Goal: Task Accomplishment & Management: Manage account settings

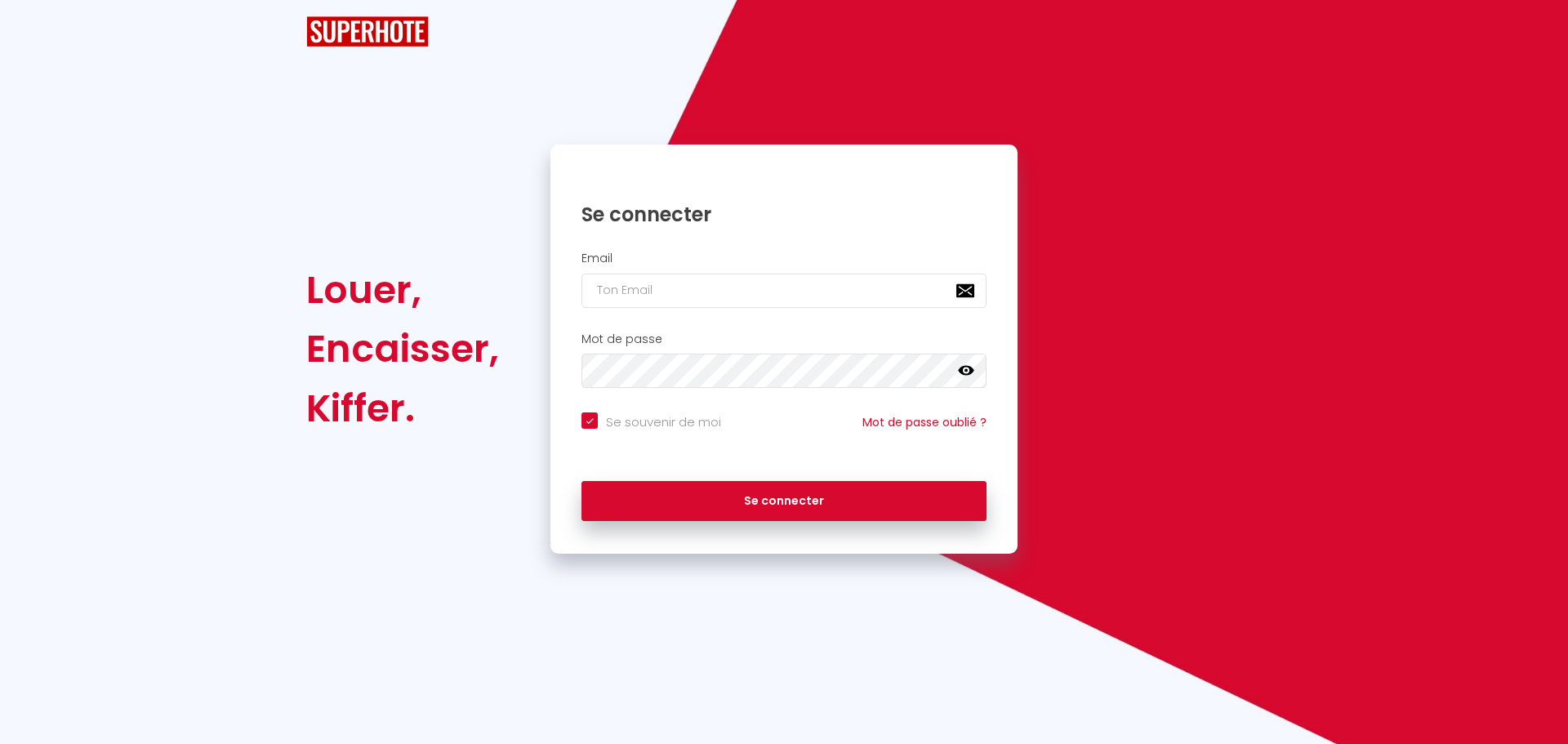
checkbox input "true"
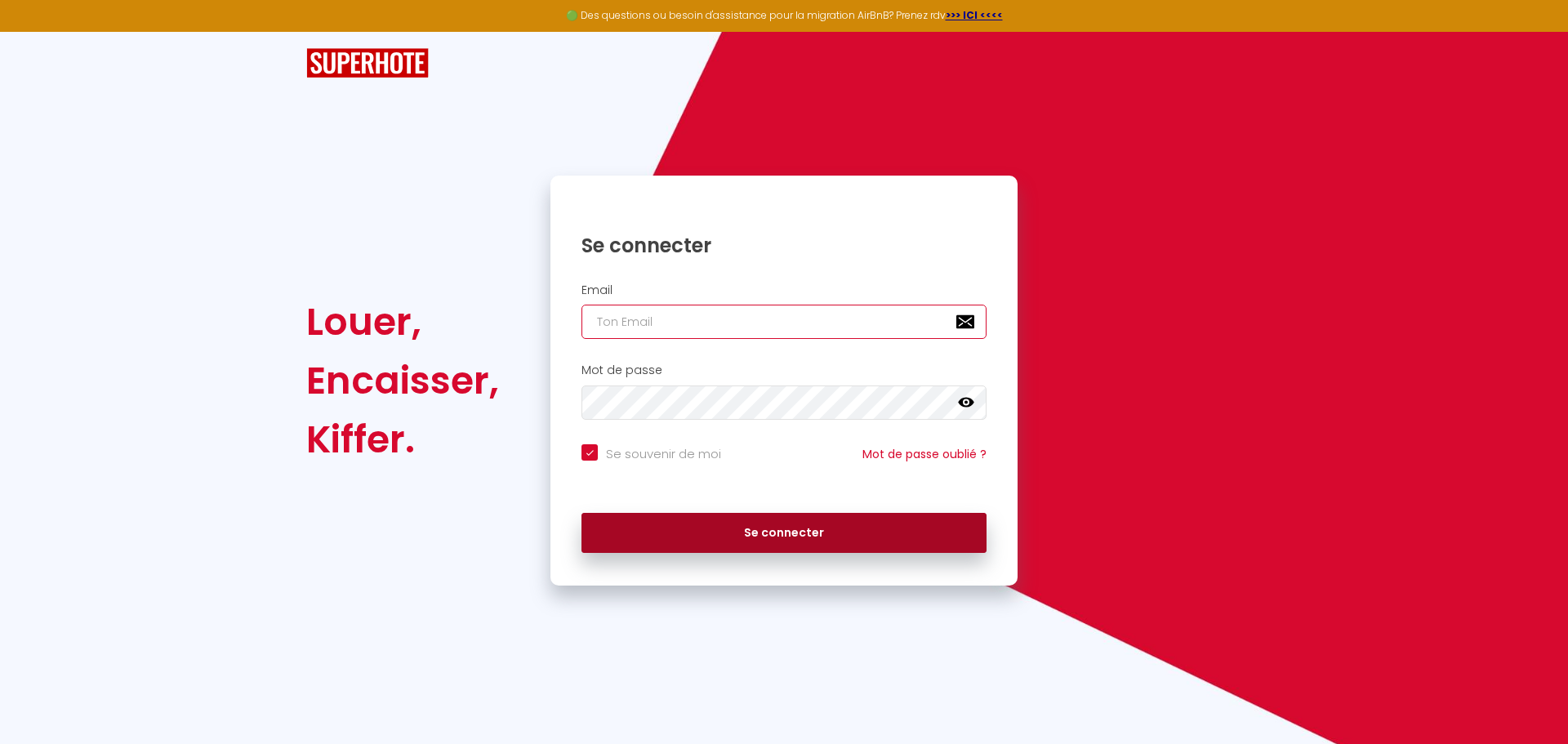
type input "[DOMAIN_NAME][EMAIL_ADDRESS][DOMAIN_NAME]"
click at [848, 533] on button "Se connecter" at bounding box center [783, 533] width 405 height 41
checkbox input "true"
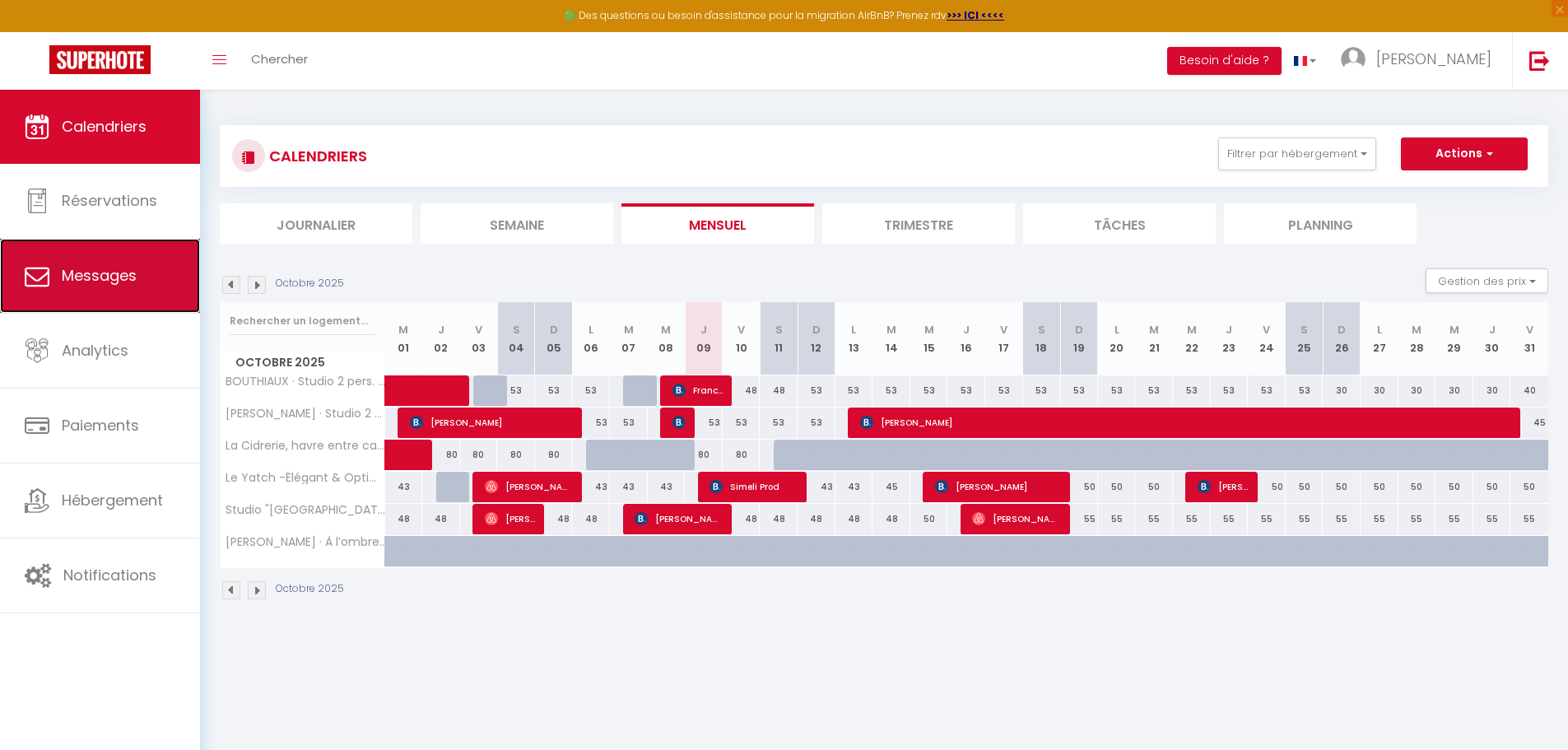
click at [117, 286] on span "Messages" at bounding box center [99, 275] width 75 height 20
select select "message"
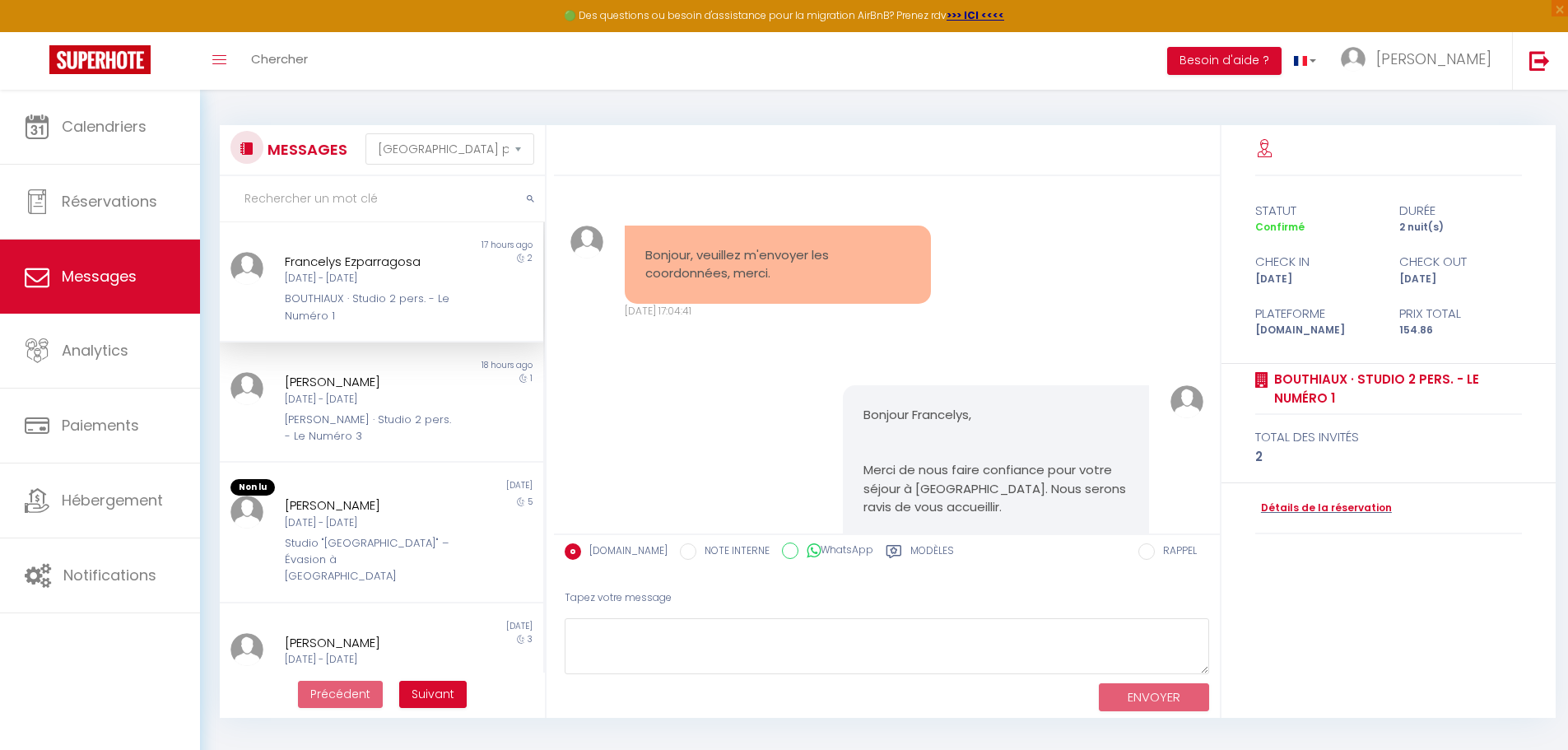
scroll to position [1889, 0]
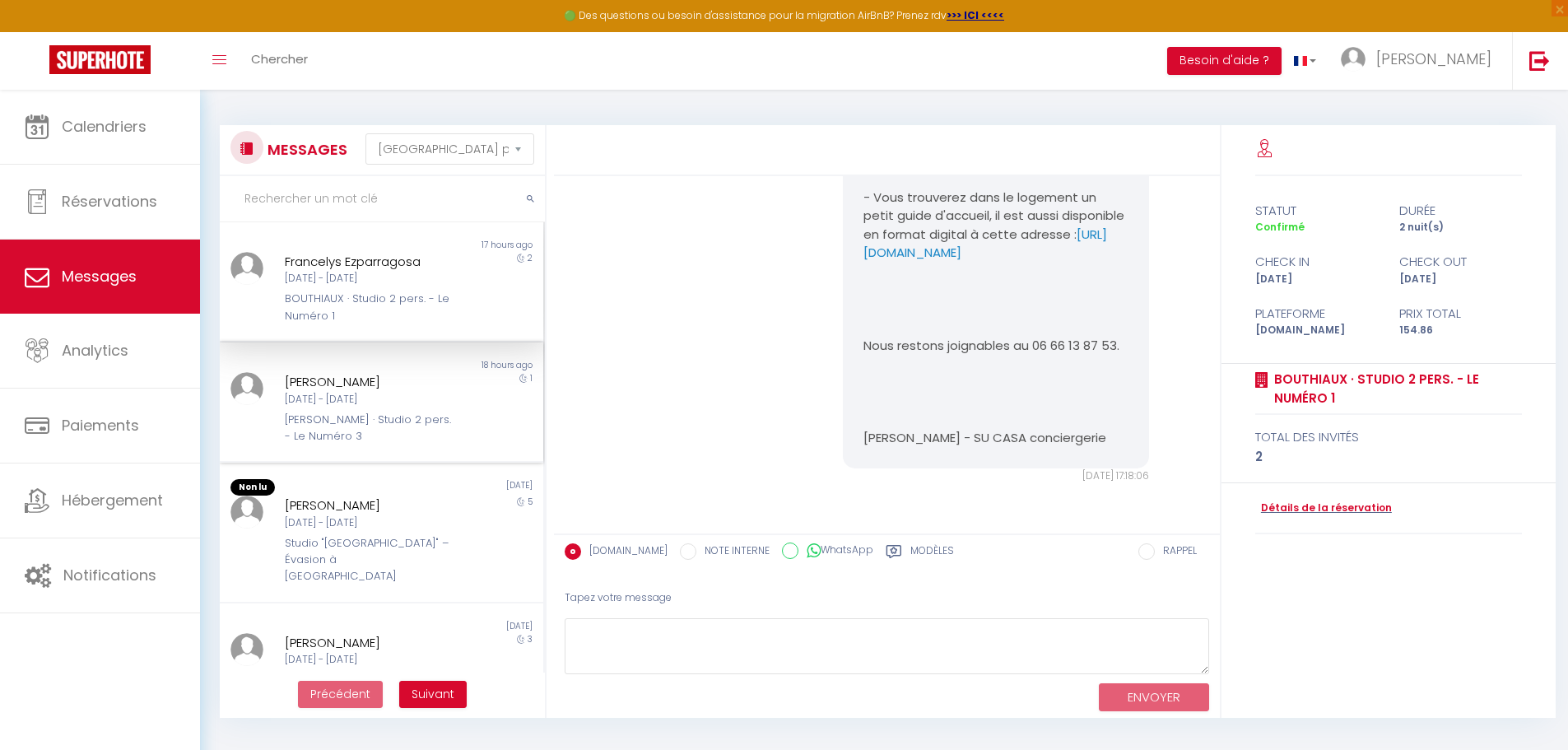
click at [445, 402] on div "[PERSON_NAME] [DATE] - [DATE] [PERSON_NAME] · Studio 2 pers. - Le Numéro 3" at bounding box center [368, 408] width 189 height 73
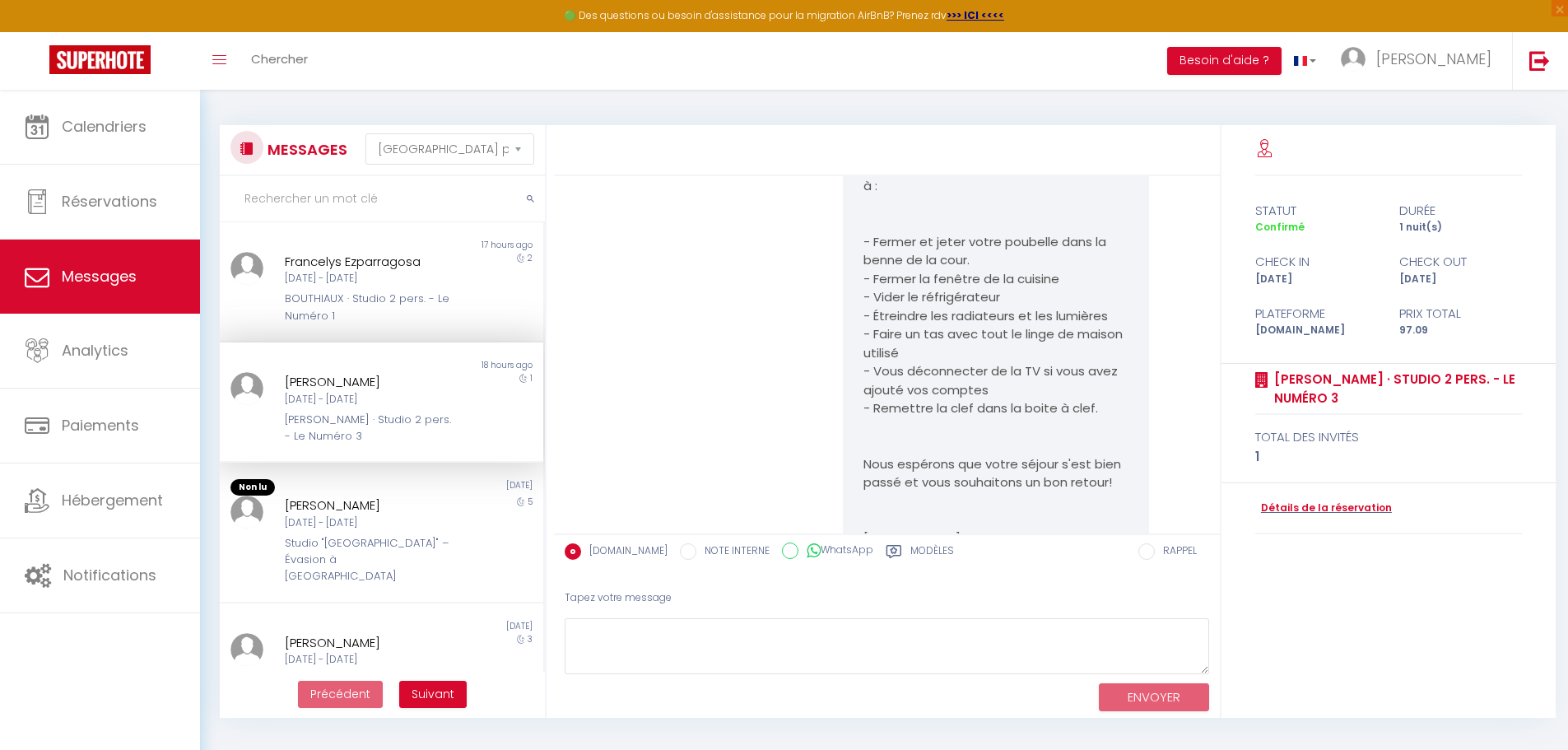
scroll to position [2100, 0]
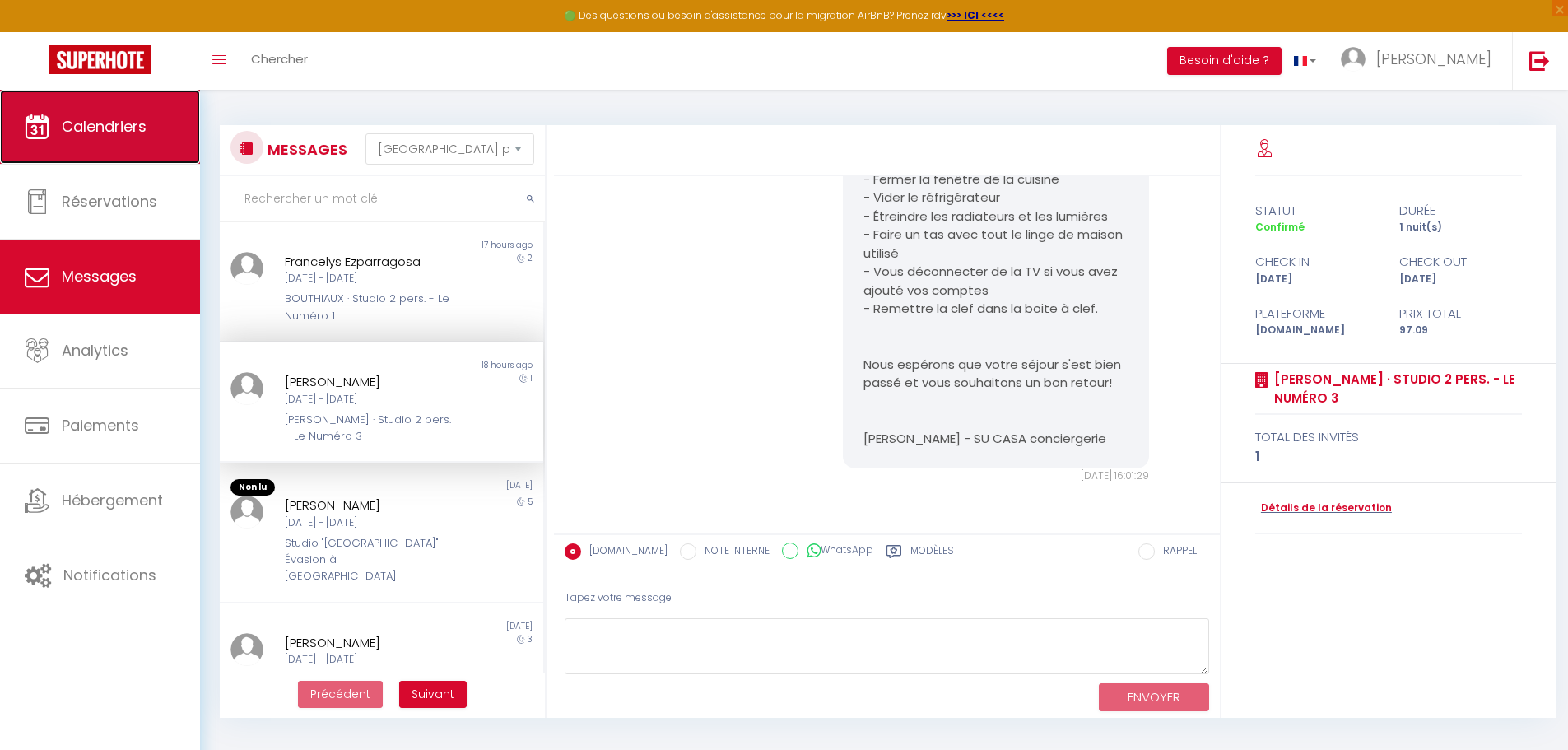
click at [124, 123] on span "Calendriers" at bounding box center [104, 126] width 85 height 20
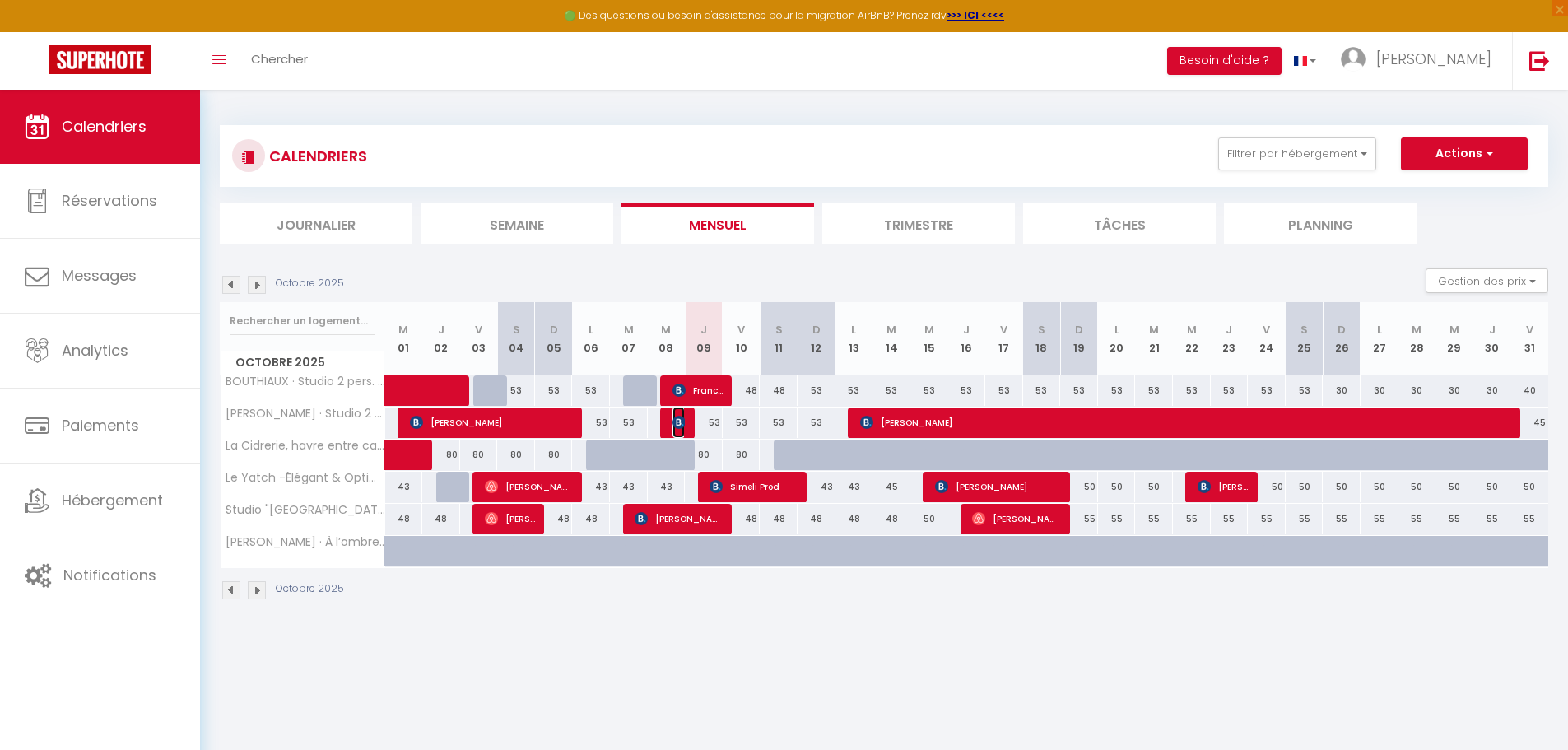
click at [678, 422] on img at bounding box center [679, 422] width 13 height 13
select select "OK"
select select "KO"
select select "0"
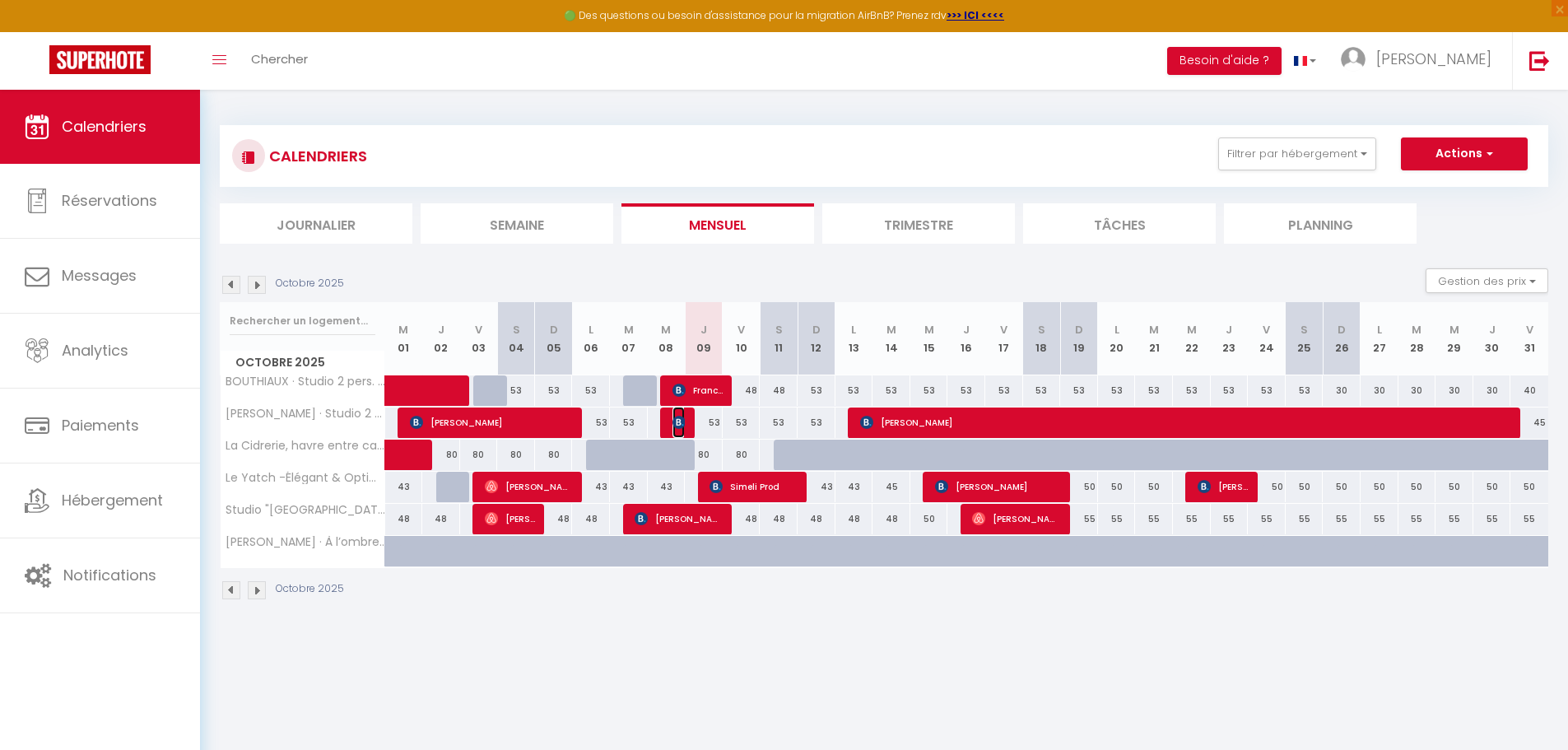
select select "1"
select select
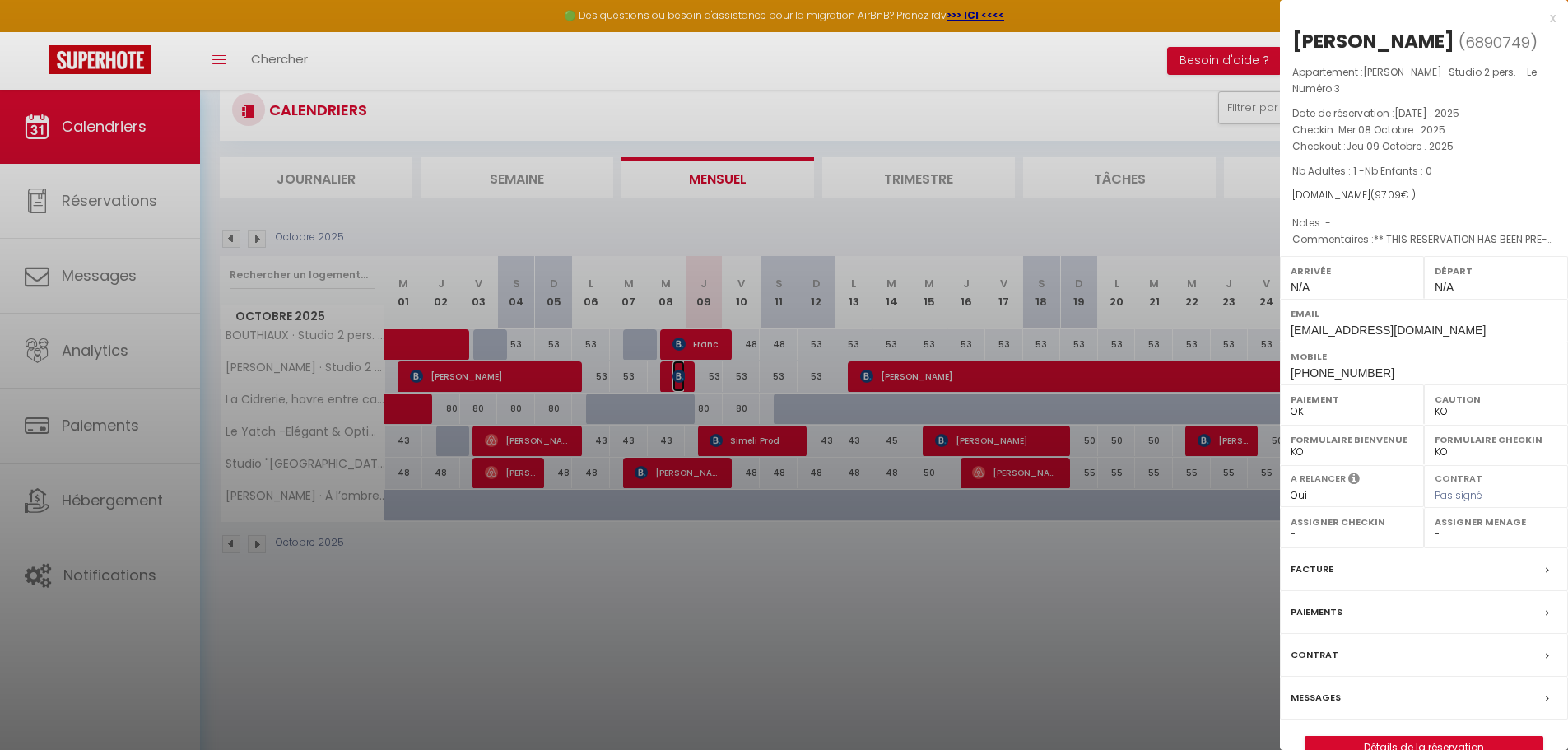
scroll to position [89, 0]
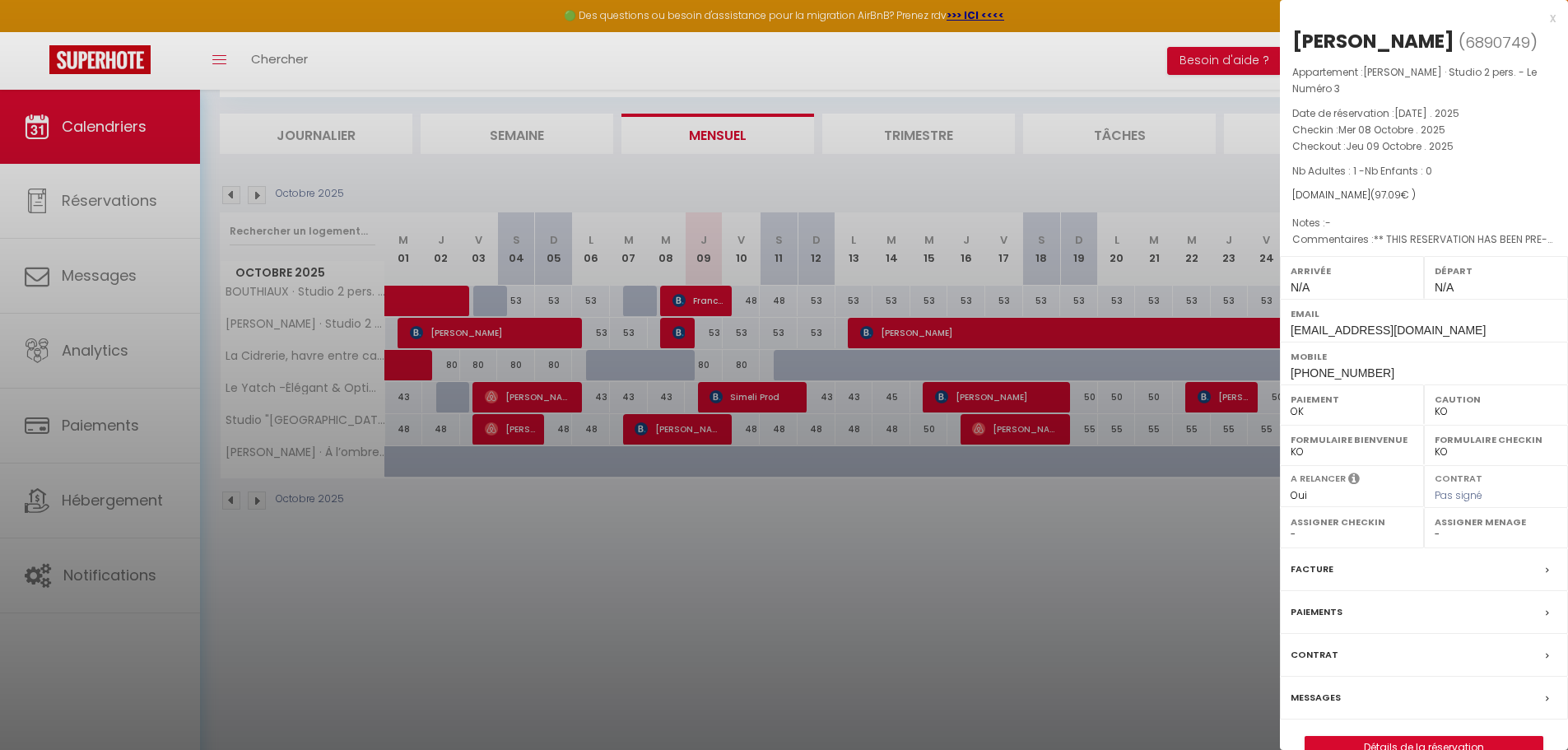
click at [1311, 561] on label "Facture" at bounding box center [1312, 569] width 42 height 18
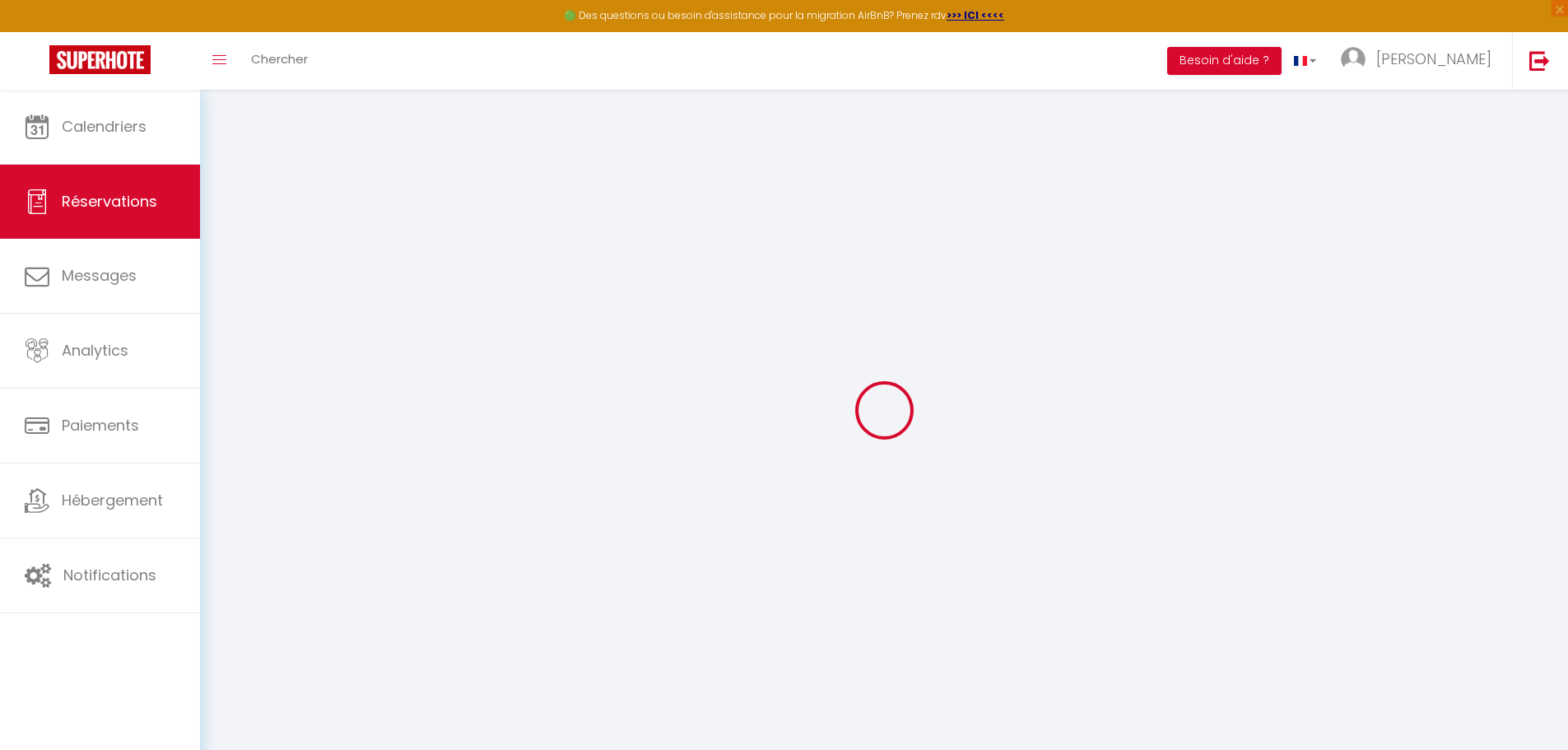
select select "cleaning"
select select "taxes"
select select
checkbox input "false"
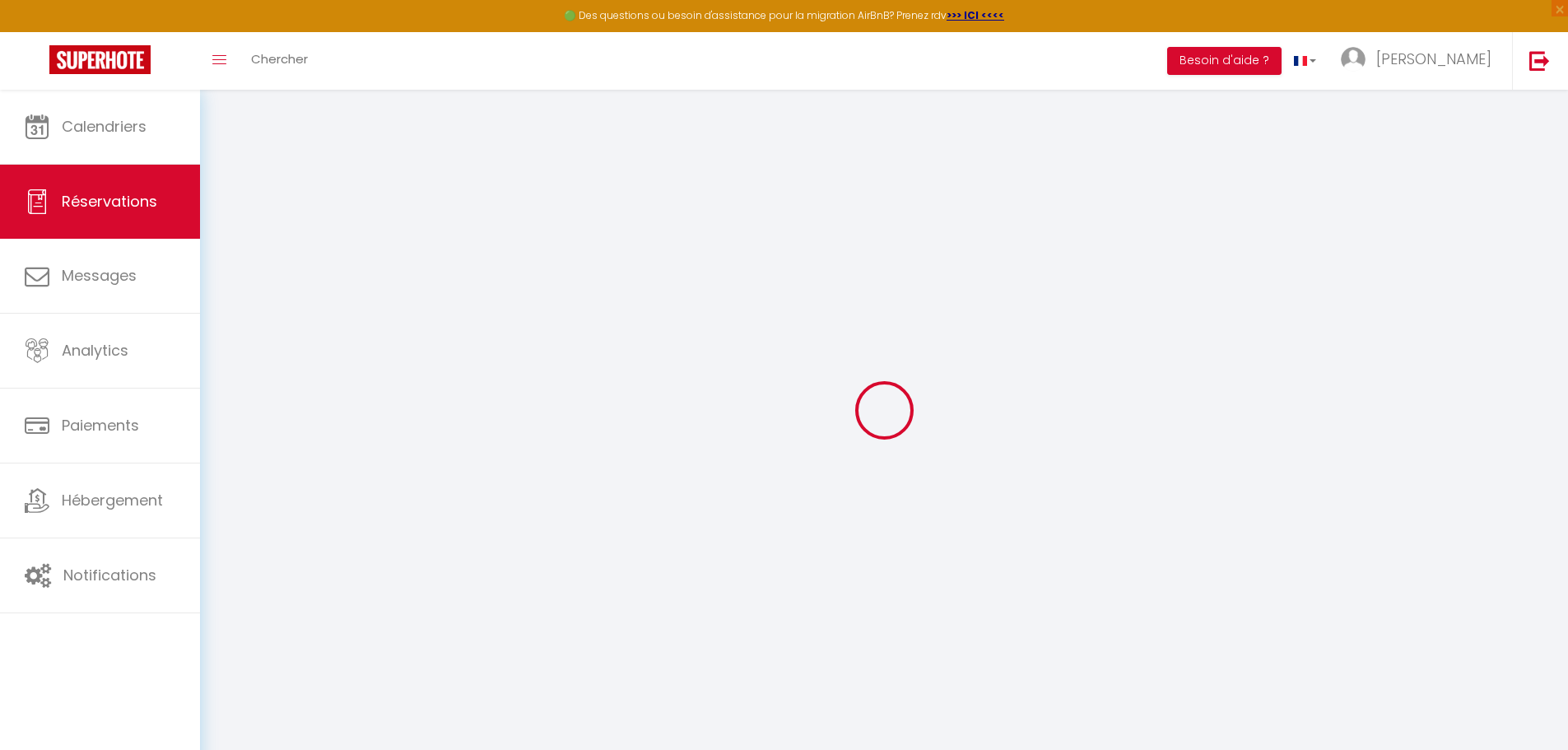
type textarea "** THIS RESERVATION HAS BEEN PRE-PAID ** This guest has requested a receipt for…"
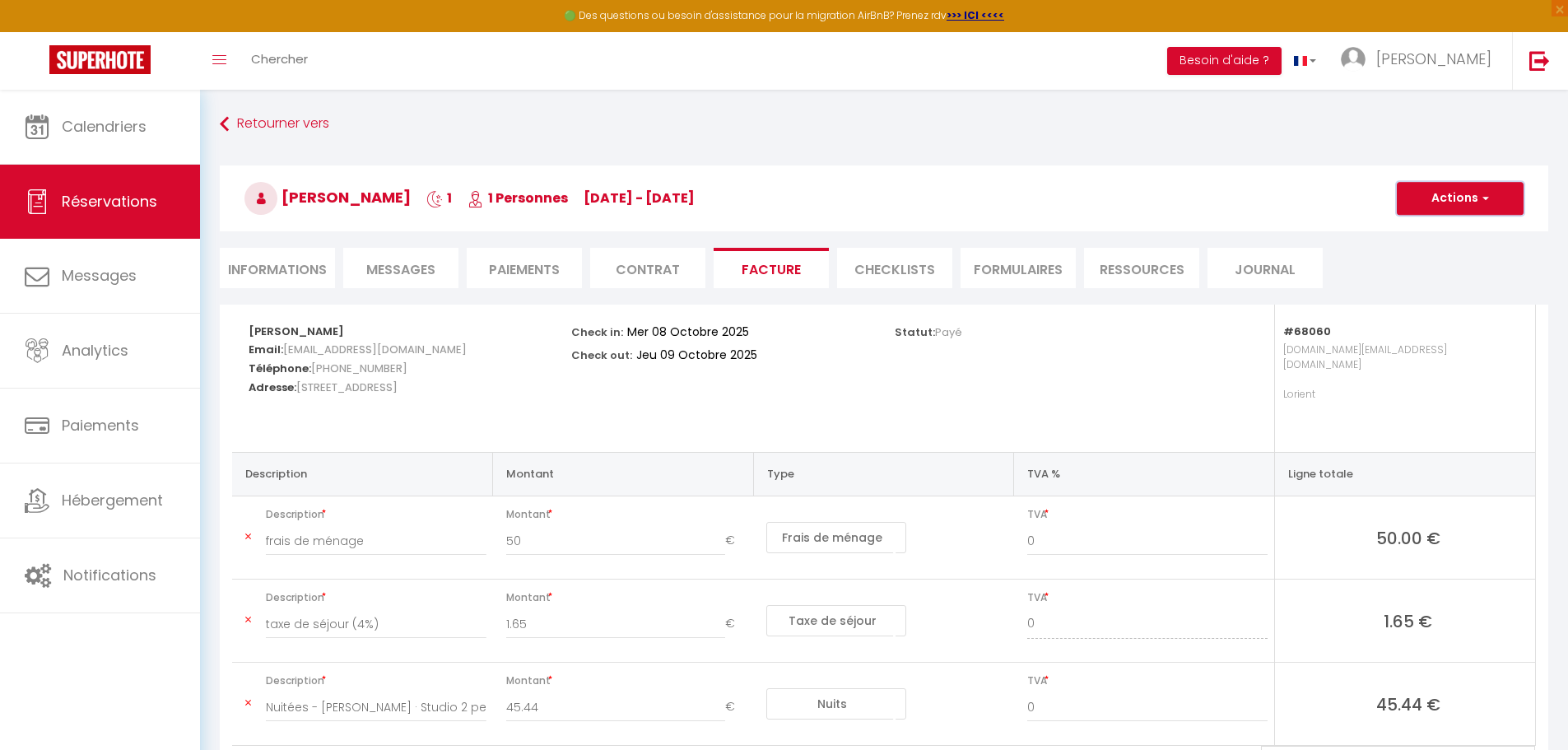
click at [1441, 195] on button "Actions" at bounding box center [1460, 198] width 127 height 33
click at [1448, 282] on link "Envoyer la facture" at bounding box center [1448, 277] width 138 height 21
type input "[EMAIL_ADDRESS][DOMAIN_NAME]"
select select "fr"
type input "Votre facture 6890749 - [PERSON_NAME] · Studio 2 pers. - Le Numéro 3"
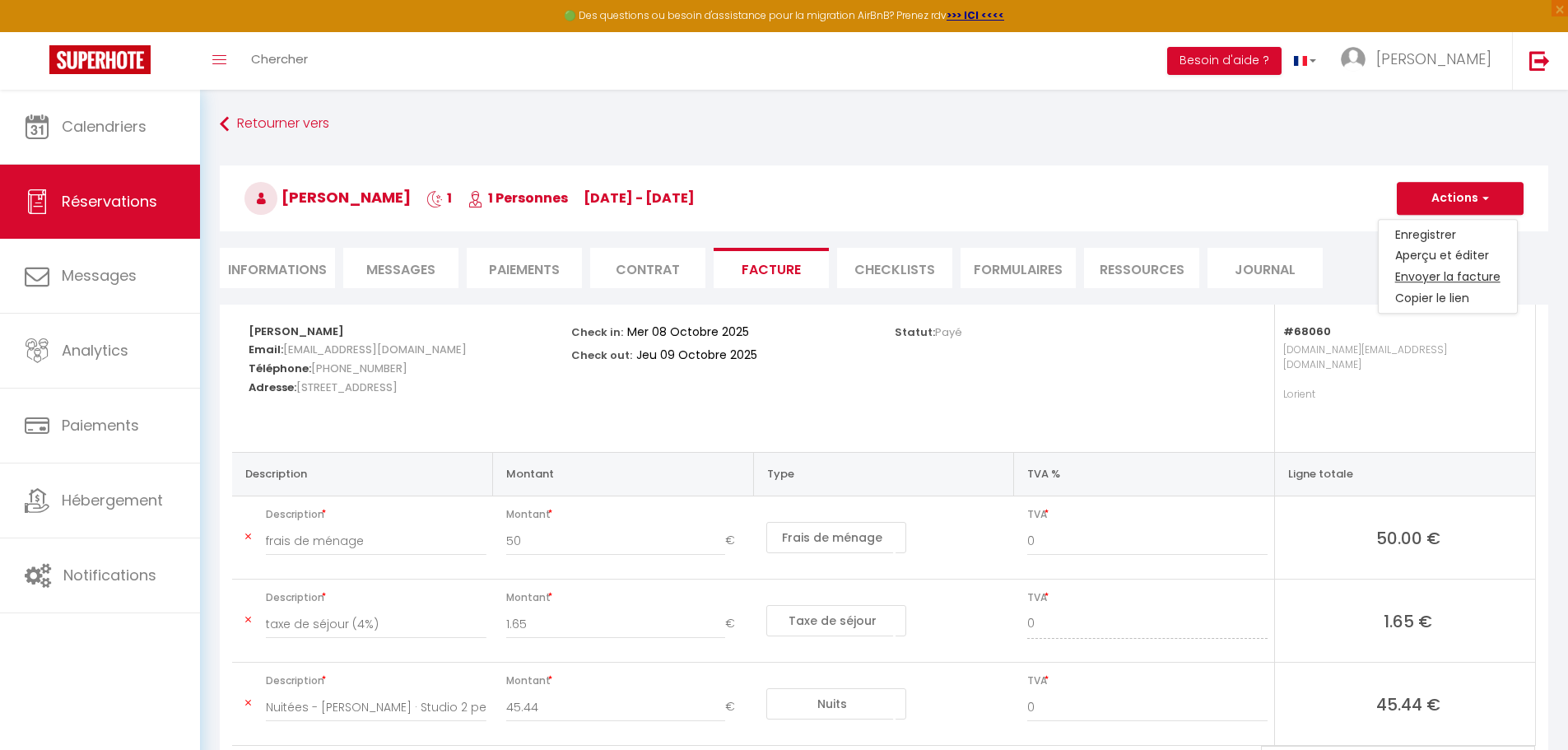
type textarea "Bonjour, Voici le lien pour télécharger votre facture : [URL][DOMAIN_NAME] Déta…"
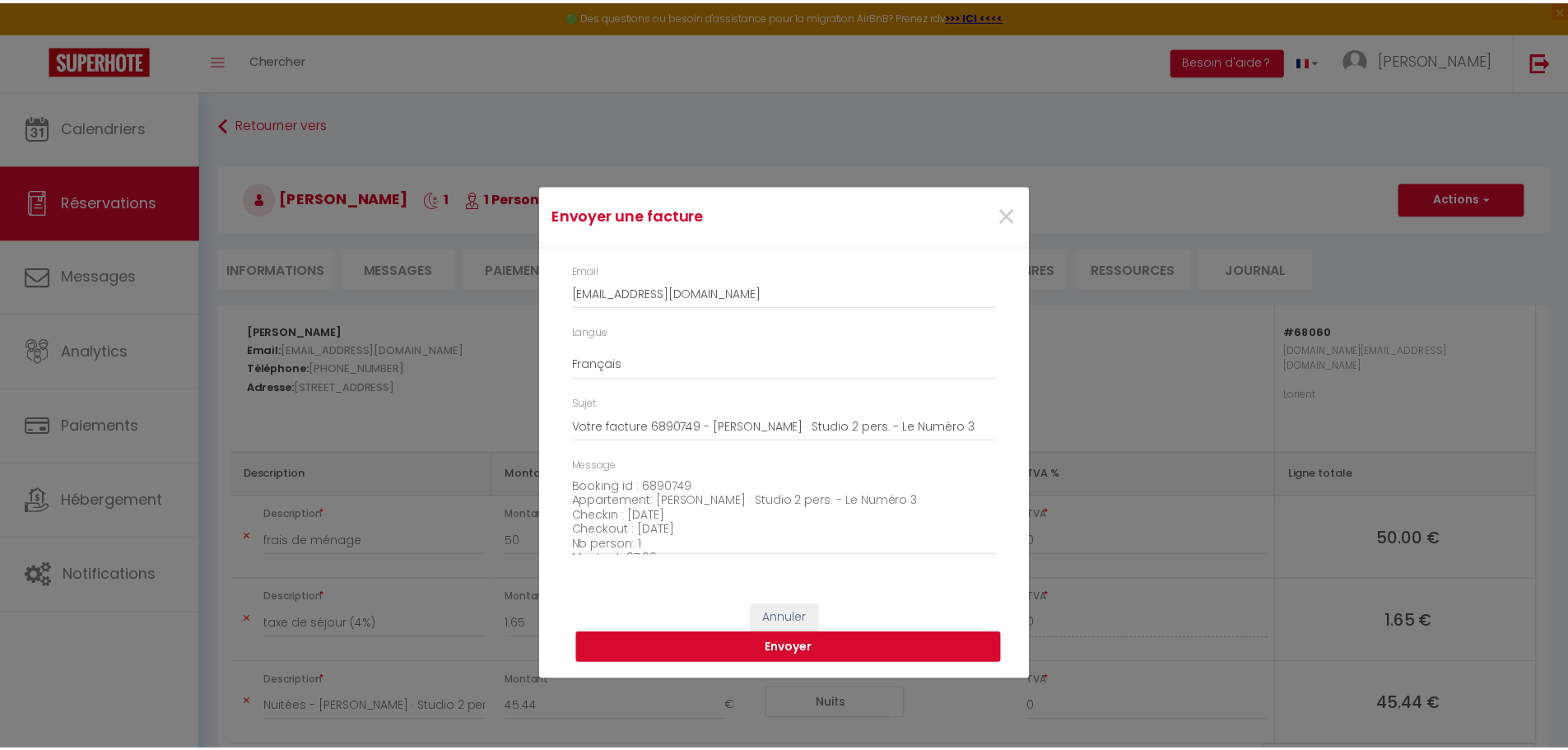
scroll to position [187, 0]
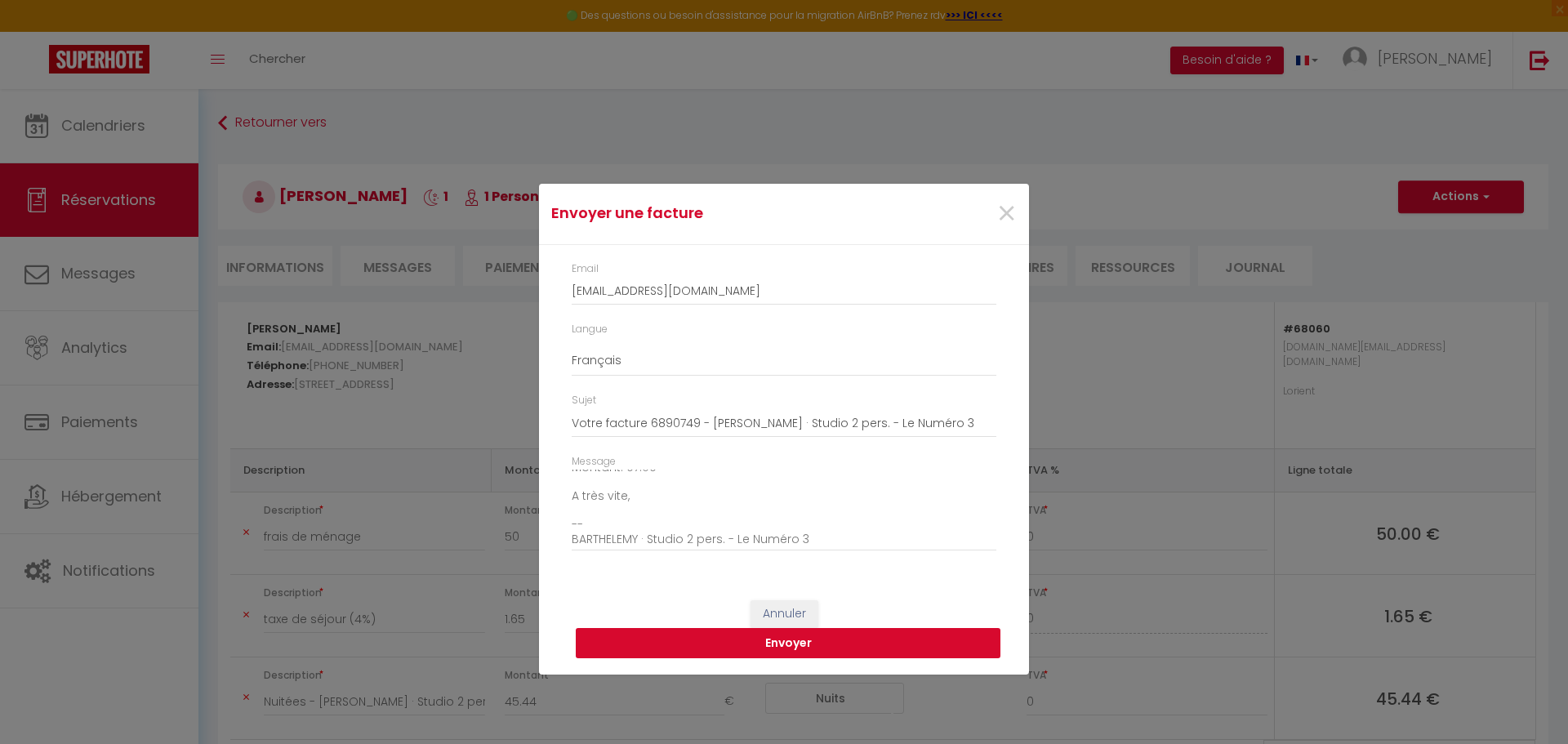
click at [811, 635] on button "Envoyer" at bounding box center [788, 643] width 425 height 31
